Goal: Task Accomplishment & Management: Manage account settings

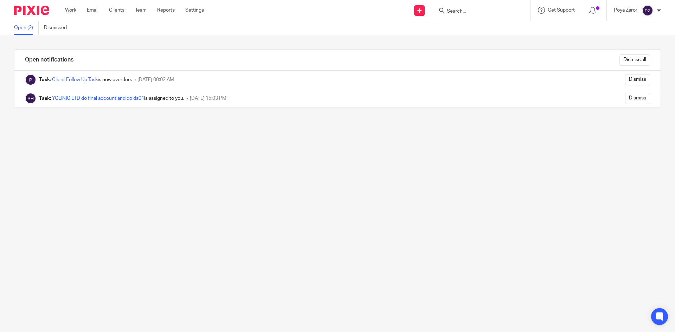
click at [476, 12] on input "Search" at bounding box center [477, 11] width 63 height 6
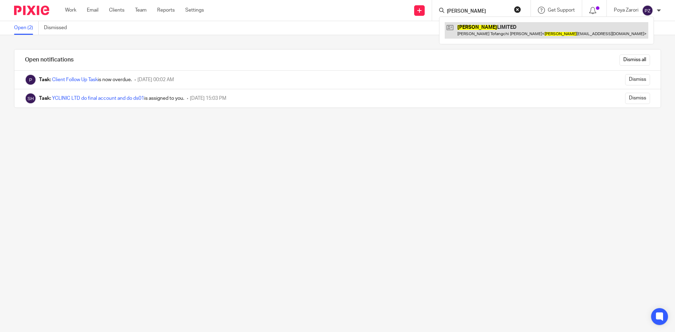
type input "[PERSON_NAME]"
click at [476, 29] on link at bounding box center [547, 30] width 204 height 16
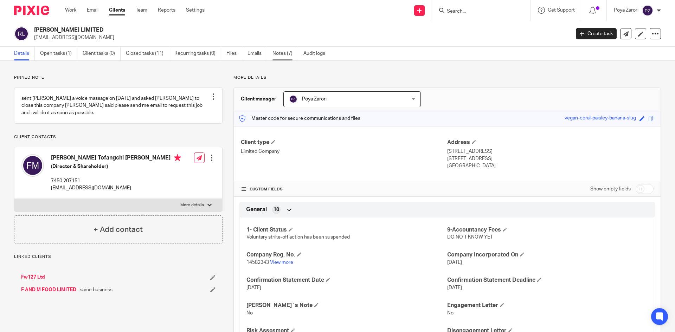
click at [285, 56] on link "Notes (7)" at bounding box center [286, 54] width 26 height 14
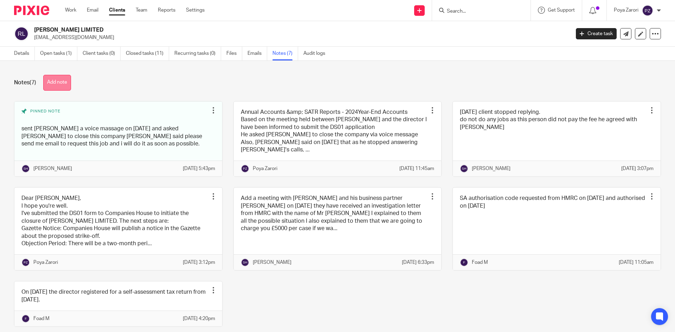
click at [66, 80] on button "Add note" at bounding box center [57, 83] width 28 height 16
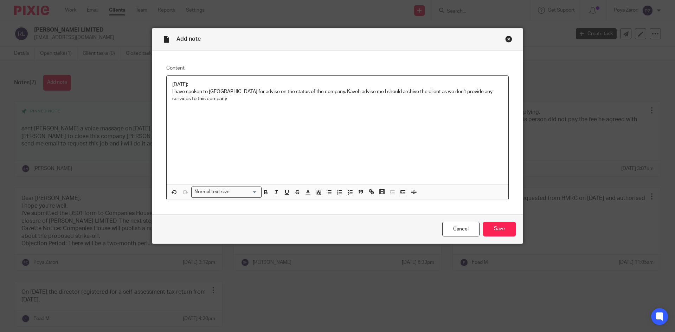
drag, startPoint x: 199, startPoint y: 85, endPoint x: 170, endPoint y: 82, distance: 29.7
click at [172, 82] on p "19/08/2025:" at bounding box center [337, 84] width 331 height 7
click at [264, 192] on icon "button" at bounding box center [265, 192] width 2 height 2
click at [307, 192] on icon "button" at bounding box center [308, 192] width 6 height 6
drag, startPoint x: 344, startPoint y: 215, endPoint x: 343, endPoint y: 203, distance: 11.6
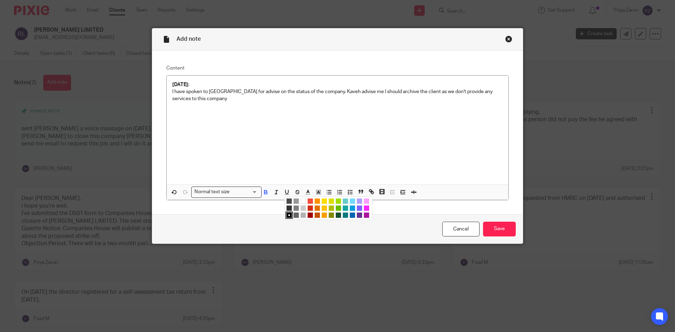
click at [344, 214] on li "color:#0C797D" at bounding box center [345, 215] width 5 height 5
click at [319, 166] on div "19/08/2025: I have spoken to Kaveh for advise on the status of the company. Kav…" at bounding box center [338, 130] width 342 height 109
drag, startPoint x: 221, startPoint y: 92, endPoint x: 207, endPoint y: 91, distance: 14.4
click at [207, 91] on p "I have spoken to Kaveh for advise on the status of the company. Kaveh advise me…" at bounding box center [337, 95] width 331 height 14
click at [263, 190] on icon "button" at bounding box center [266, 192] width 6 height 6
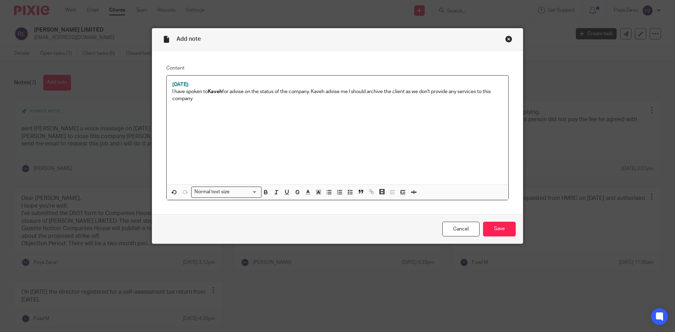
click at [299, 153] on div "19/08/2025: I have spoken to Kaveh for advise on the status of the company. Kav…" at bounding box center [338, 130] width 342 height 109
click at [317, 101] on p "I have spoken to Kaveh for advise on the status of the company. Kaveh advise me…" at bounding box center [337, 95] width 331 height 14
click at [503, 229] on input "Save" at bounding box center [499, 229] width 33 height 15
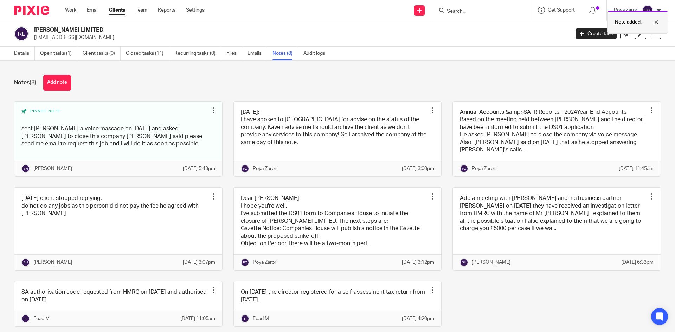
click at [651, 33] on div "Note added." at bounding box center [638, 22] width 60 height 23
click at [652, 31] on icon at bounding box center [655, 33] width 7 height 7
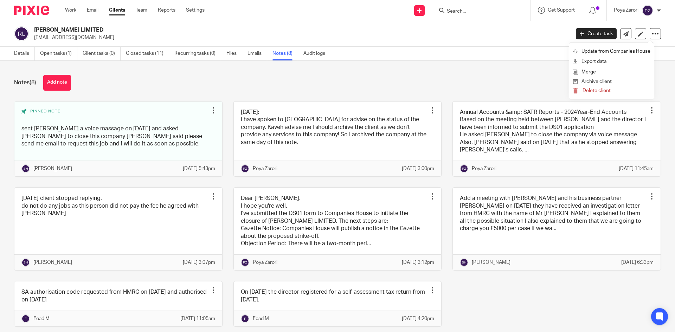
click at [593, 79] on button "Archive client" at bounding box center [612, 81] width 78 height 9
click at [593, 80] on button "Archive client" at bounding box center [612, 81] width 78 height 9
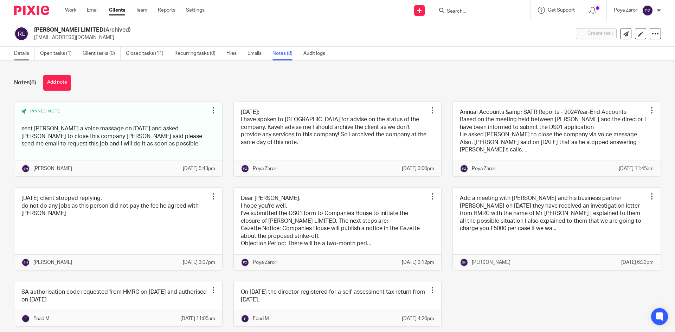
click at [22, 53] on link "Details" at bounding box center [24, 54] width 21 height 14
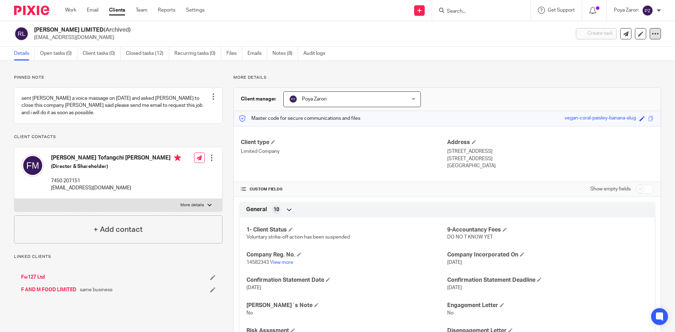
click at [655, 36] on div at bounding box center [655, 33] width 11 height 11
click at [445, 40] on p "[EMAIL_ADDRESS][DOMAIN_NAME]" at bounding box center [299, 37] width 531 height 7
click at [458, 12] on input "Search" at bounding box center [477, 11] width 63 height 6
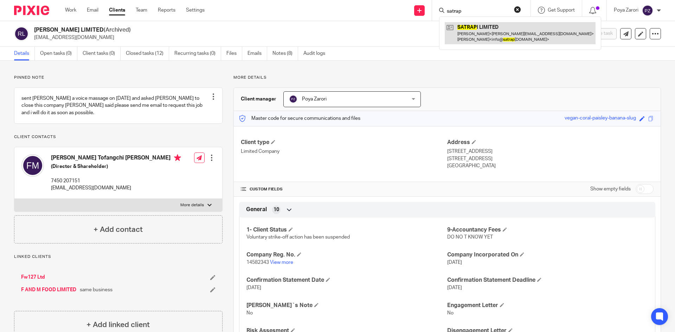
type input "satrap"
click at [477, 30] on link at bounding box center [520, 33] width 151 height 22
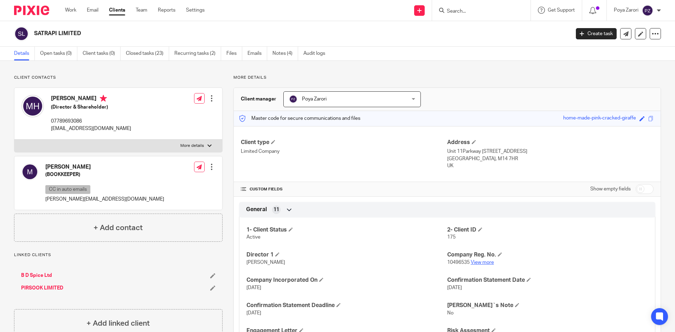
click at [484, 263] on link "View more" at bounding box center [482, 262] width 23 height 5
